Goal: Check status: Check status

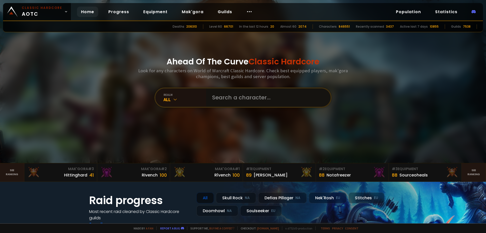
click at [222, 96] on input "text" at bounding box center [267, 97] width 116 height 18
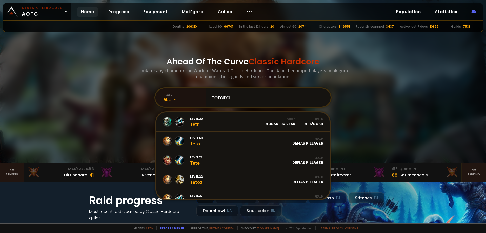
type input "tetaras"
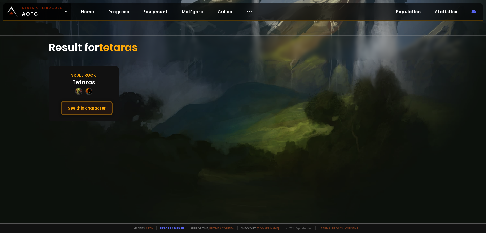
click at [89, 107] on button "See this character" at bounding box center [87, 108] width 52 height 14
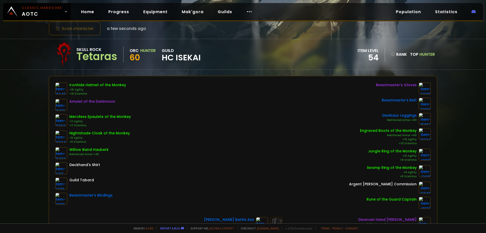
scroll to position [25, 0]
